Goal: Information Seeking & Learning: Check status

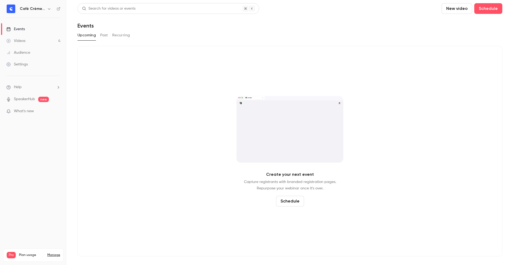
click at [21, 38] on link "Videos 4" at bounding box center [33, 41] width 67 height 12
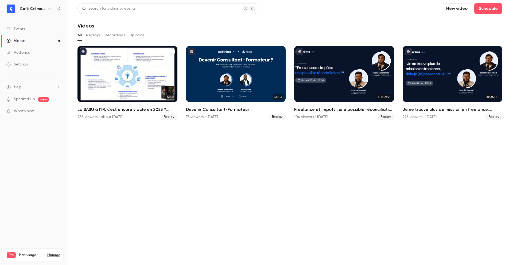
click at [132, 71] on div "La SASU à l’IR, c’est encore viable en 2025 ? [MASTERCLASS]" at bounding box center [127, 74] width 100 height 56
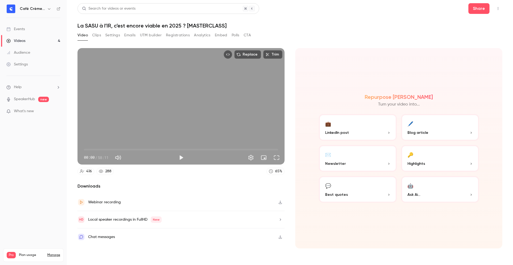
click at [185, 32] on button "Registrations" at bounding box center [178, 35] width 24 height 9
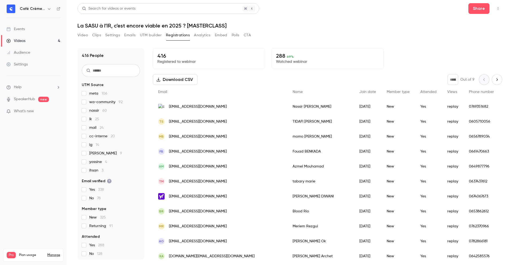
click at [201, 36] on button "Analytics" at bounding box center [202, 35] width 17 height 9
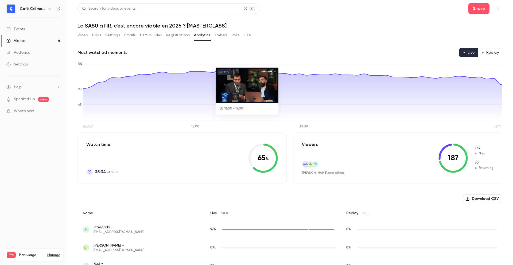
click at [171, 40] on div "Video Clips Settings Emails UTM builder Registrations Analytics Embed Polls CTA" at bounding box center [163, 36] width 173 height 11
click at [171, 36] on button "Registrations" at bounding box center [178, 35] width 24 height 9
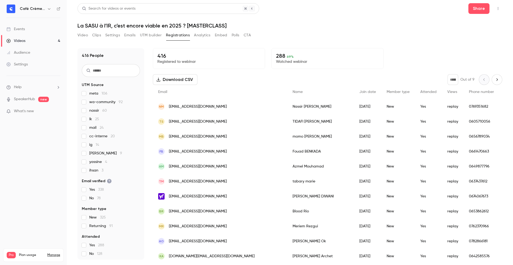
click at [204, 40] on div "Video Clips Settings Emails UTM builder Registrations Analytics Embed Polls CTA" at bounding box center [163, 36] width 173 height 11
drag, startPoint x: 157, startPoint y: 55, endPoint x: 171, endPoint y: 55, distance: 14.2
click at [171, 55] on p "416" at bounding box center [208, 56] width 103 height 6
click at [208, 38] on button "Analytics" at bounding box center [202, 35] width 17 height 9
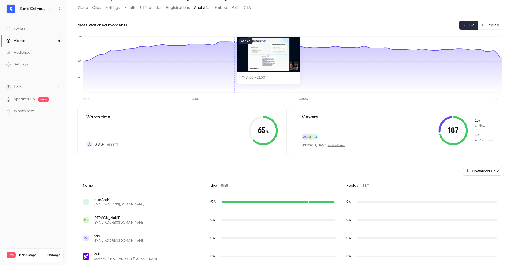
scroll to position [15, 0]
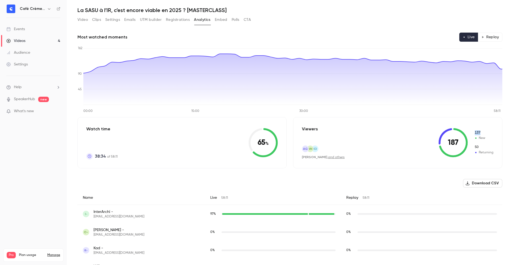
drag, startPoint x: 447, startPoint y: 140, endPoint x: 472, endPoint y: 140, distance: 25.6
click at [472, 140] on div "187 137 New 50 Returning" at bounding box center [465, 142] width 55 height 29
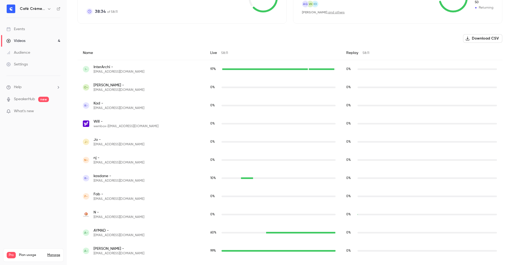
scroll to position [0, 0]
